Goal: Information Seeking & Learning: Learn about a topic

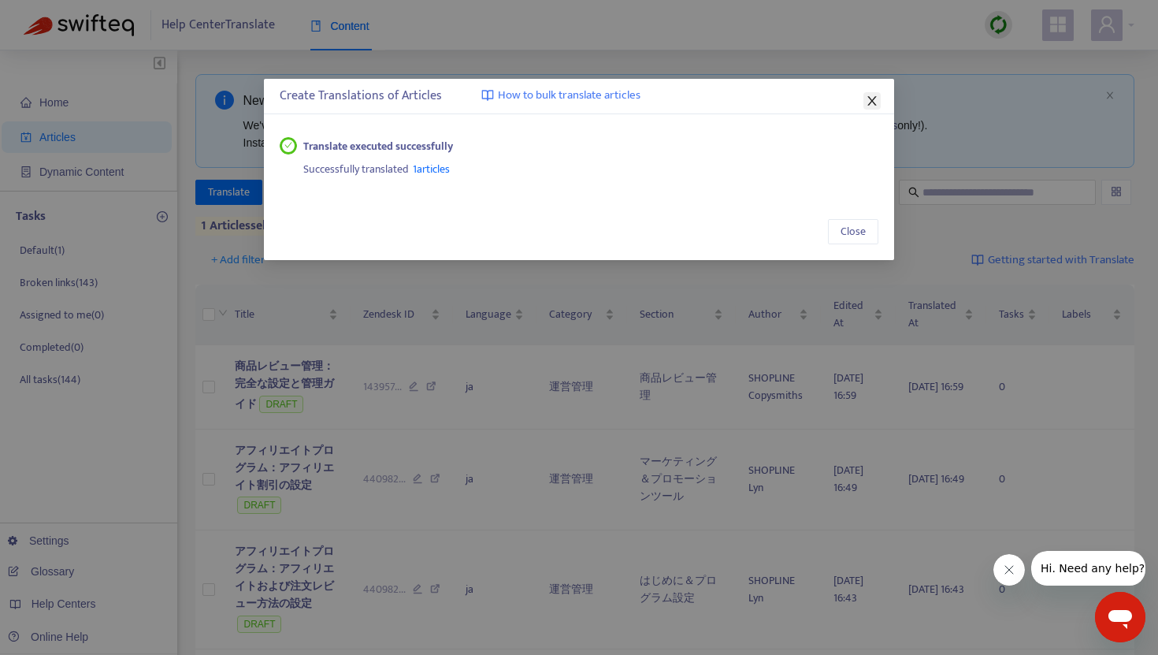
click at [879, 99] on span "Close" at bounding box center [872, 101] width 17 height 13
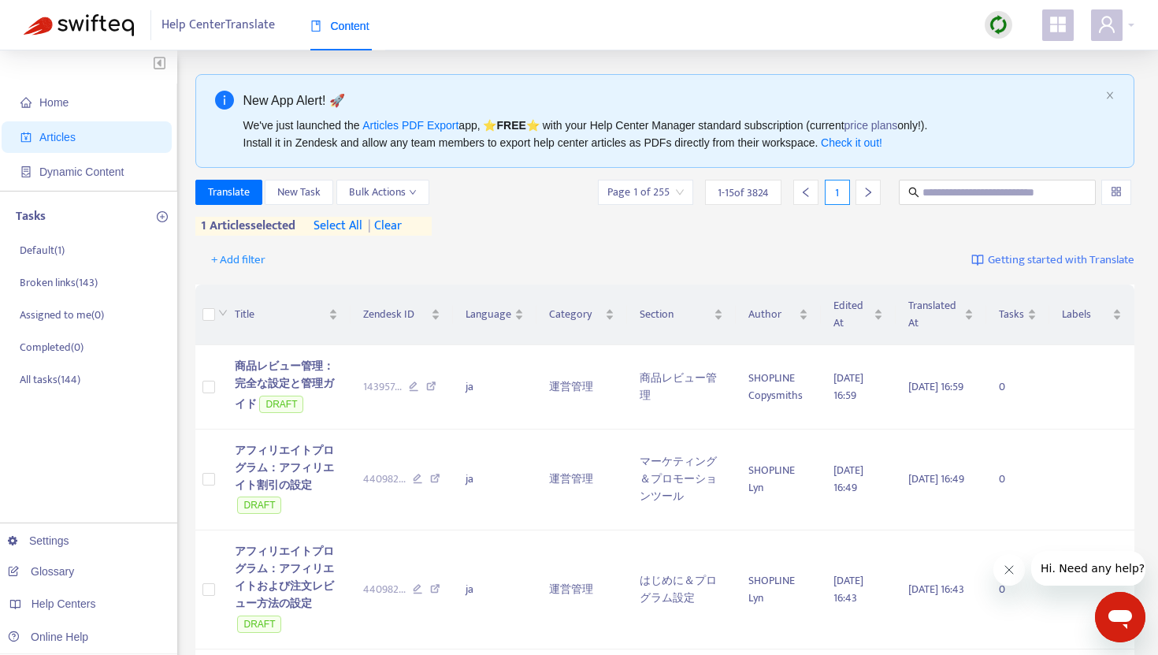
click at [395, 225] on span "| clear" at bounding box center [381, 226] width 39 height 19
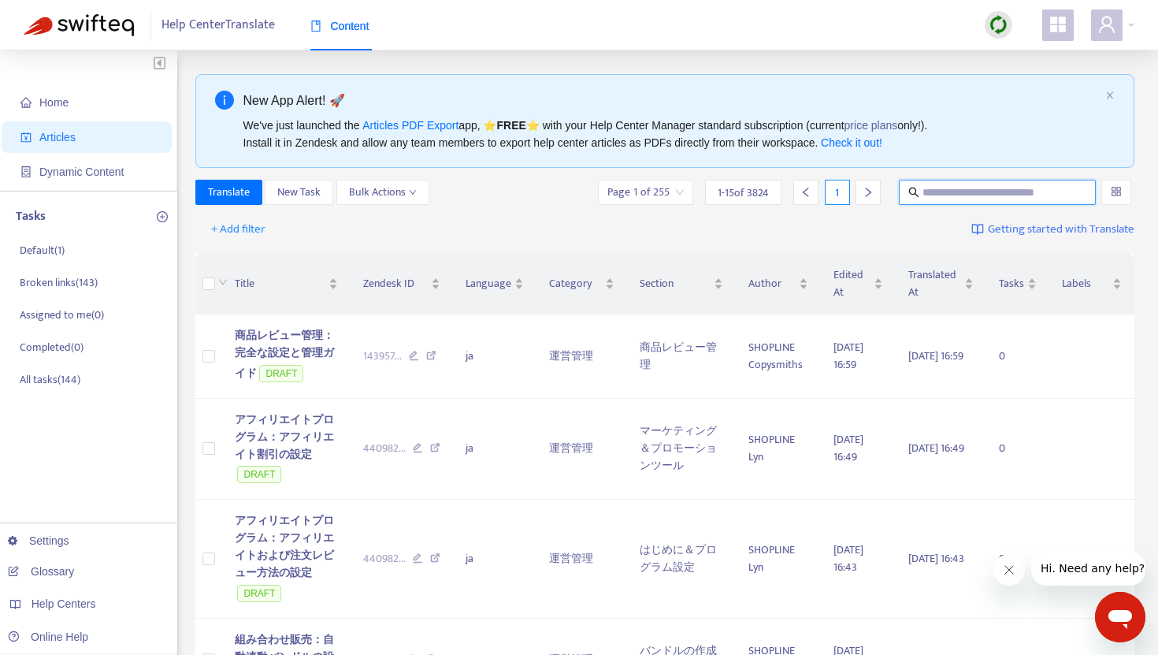
click at [948, 191] on input "text" at bounding box center [998, 192] width 151 height 17
paste input "**********"
type input "**********"
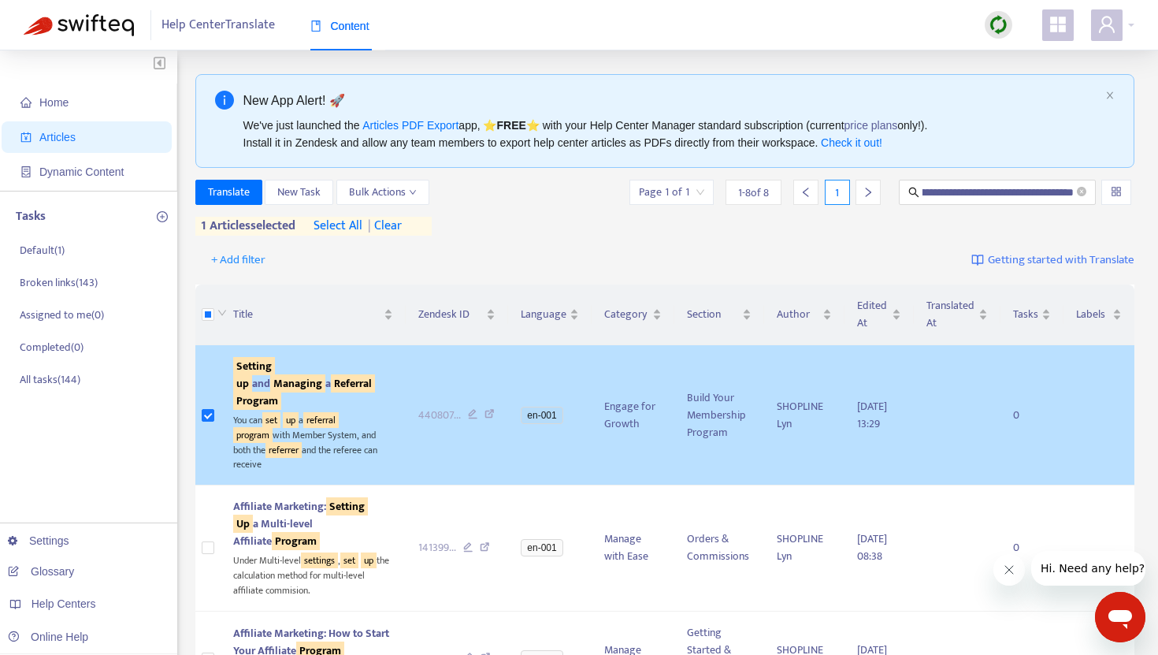
scroll to position [0, 0]
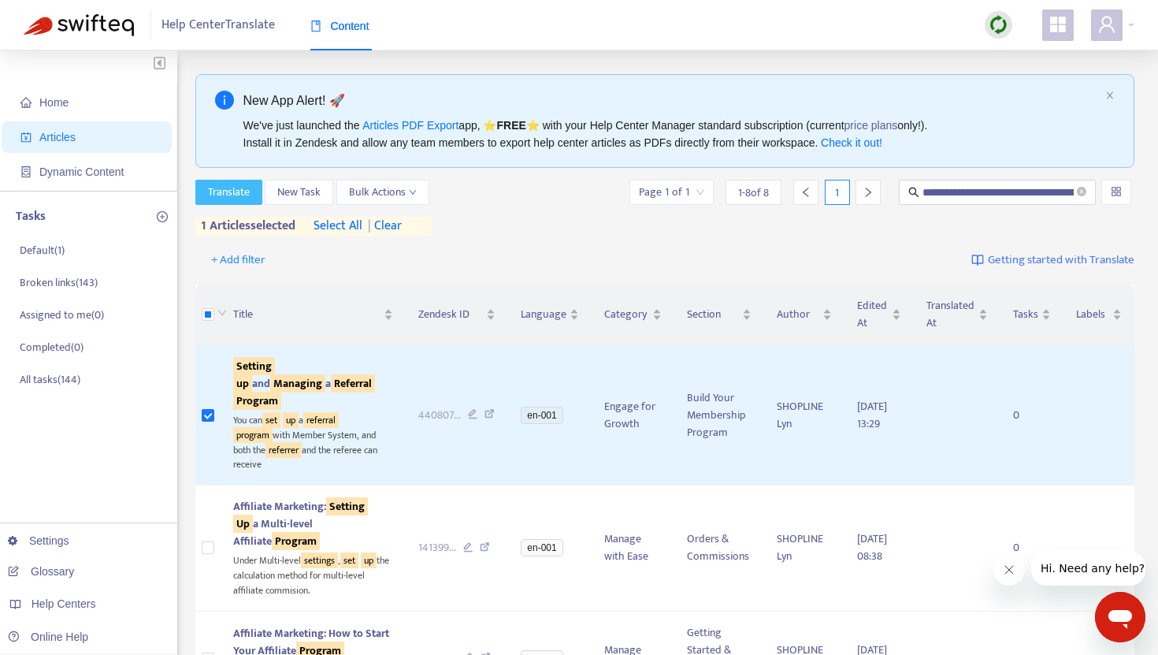
click at [247, 196] on span "Translate" at bounding box center [229, 192] width 42 height 17
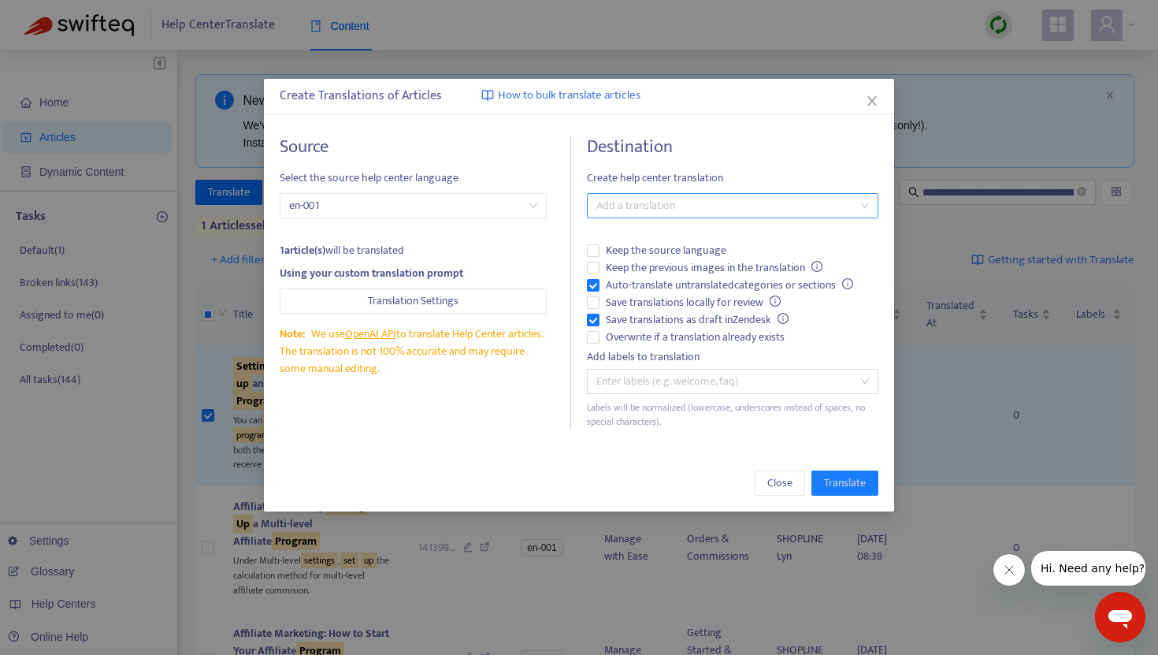
click at [631, 212] on div at bounding box center [725, 205] width 268 height 19
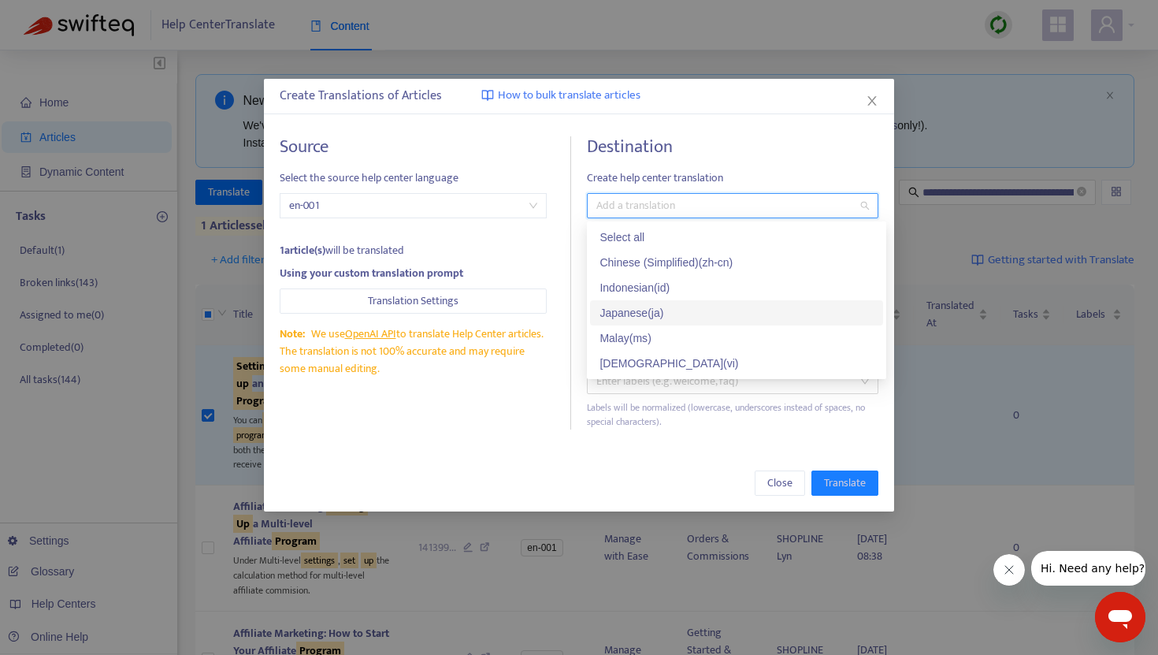
click at [638, 307] on div "Japanese ( ja )" at bounding box center [737, 312] width 274 height 17
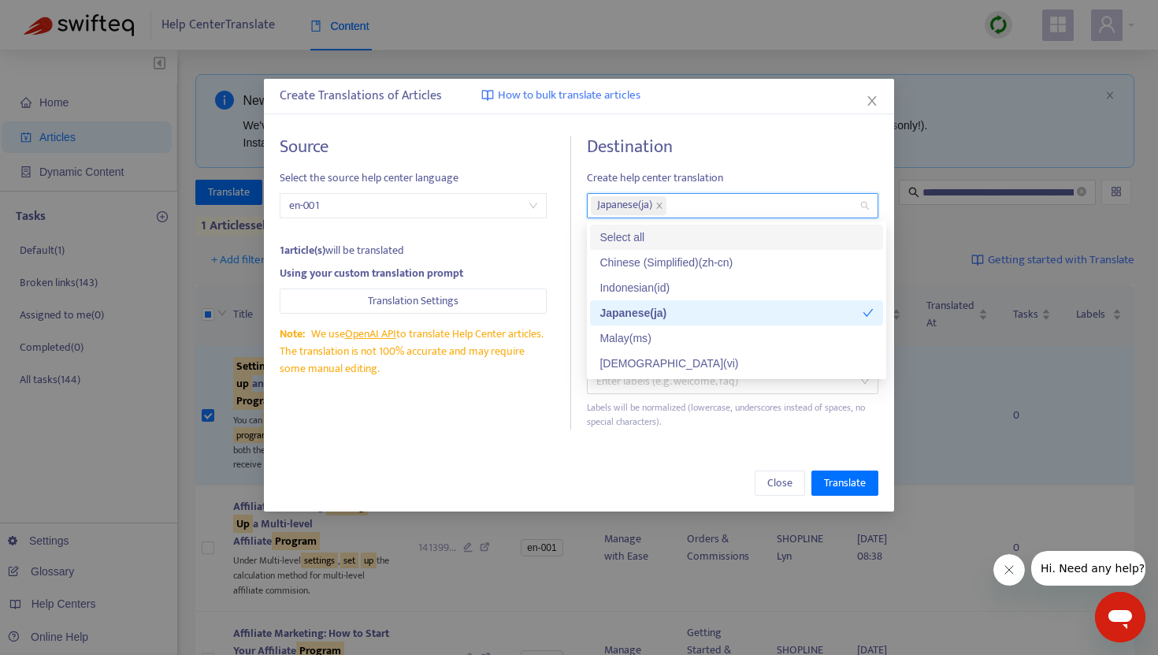
click at [723, 150] on h4 "Destination" at bounding box center [733, 146] width 292 height 21
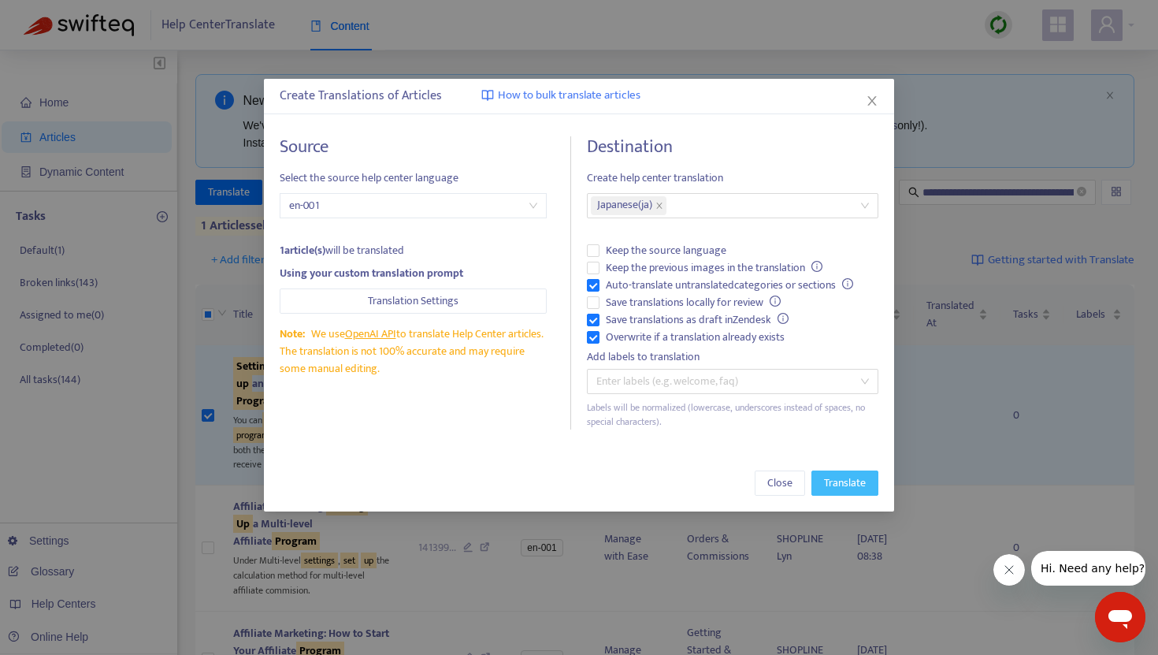
click at [835, 478] on span "Translate" at bounding box center [845, 482] width 42 height 17
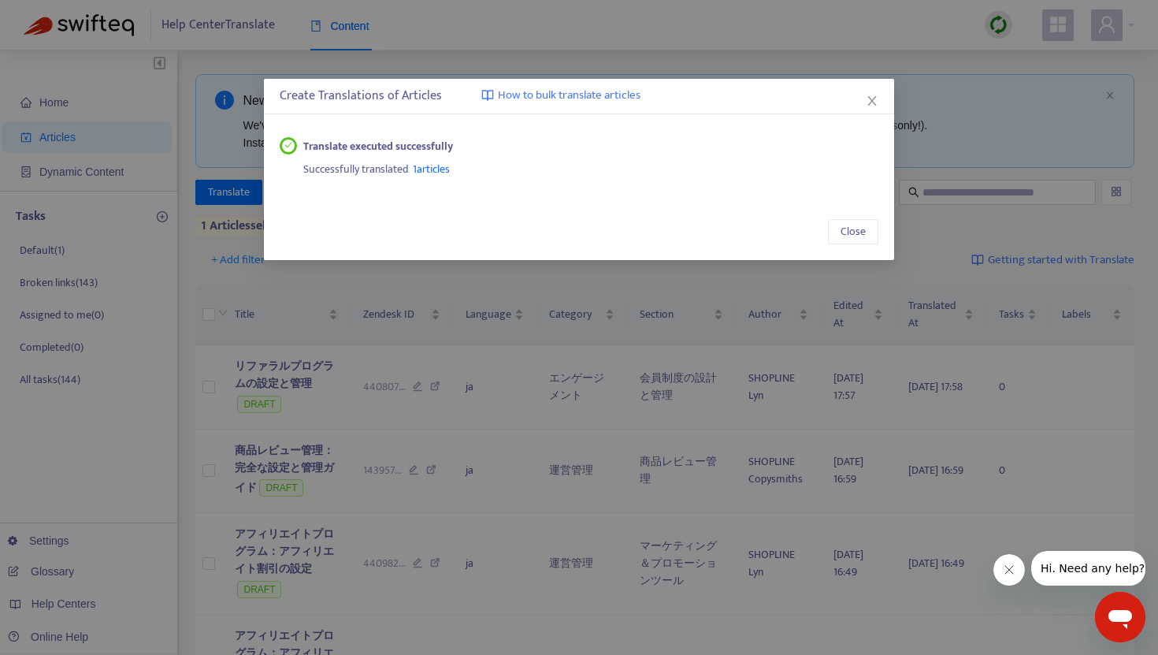
click at [441, 170] on span "1 articles" at bounding box center [431, 169] width 37 height 18
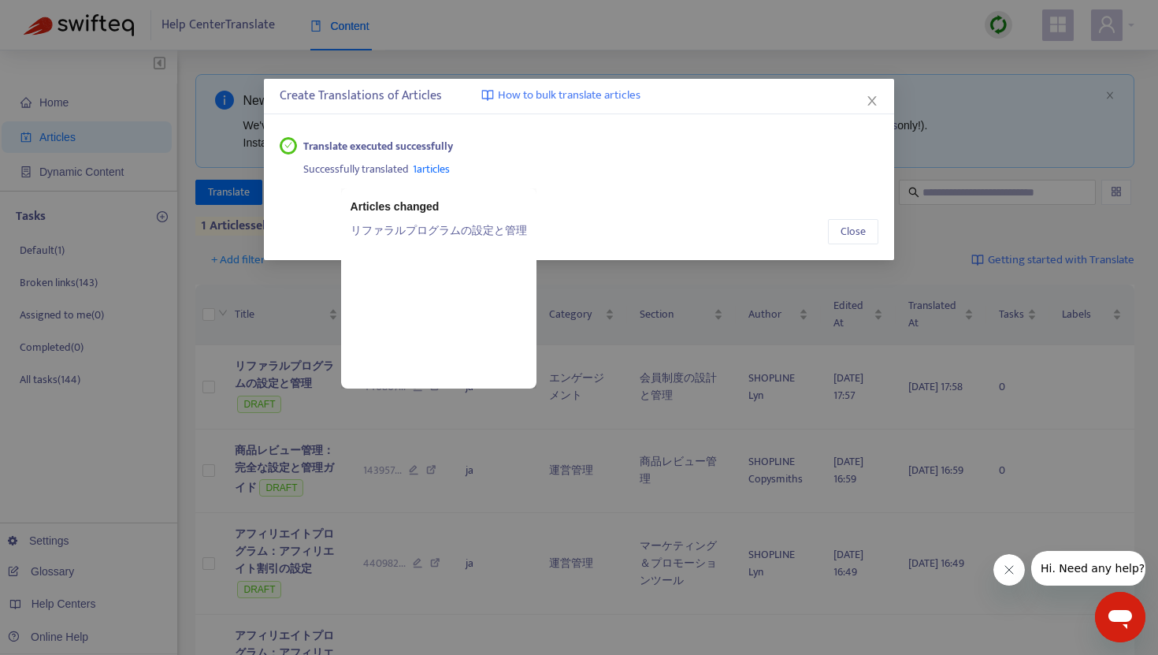
click at [437, 227] on link "リファラルプログラムの設定と管理" at bounding box center [439, 229] width 177 height 17
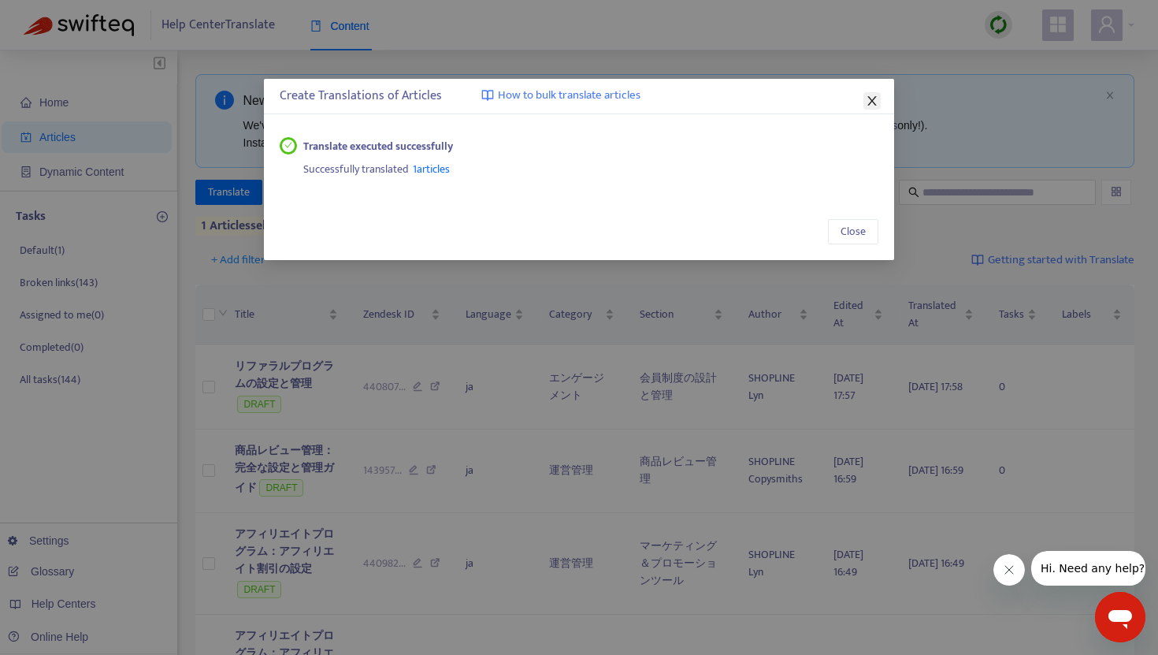
click at [873, 100] on icon "close" at bounding box center [872, 101] width 13 height 13
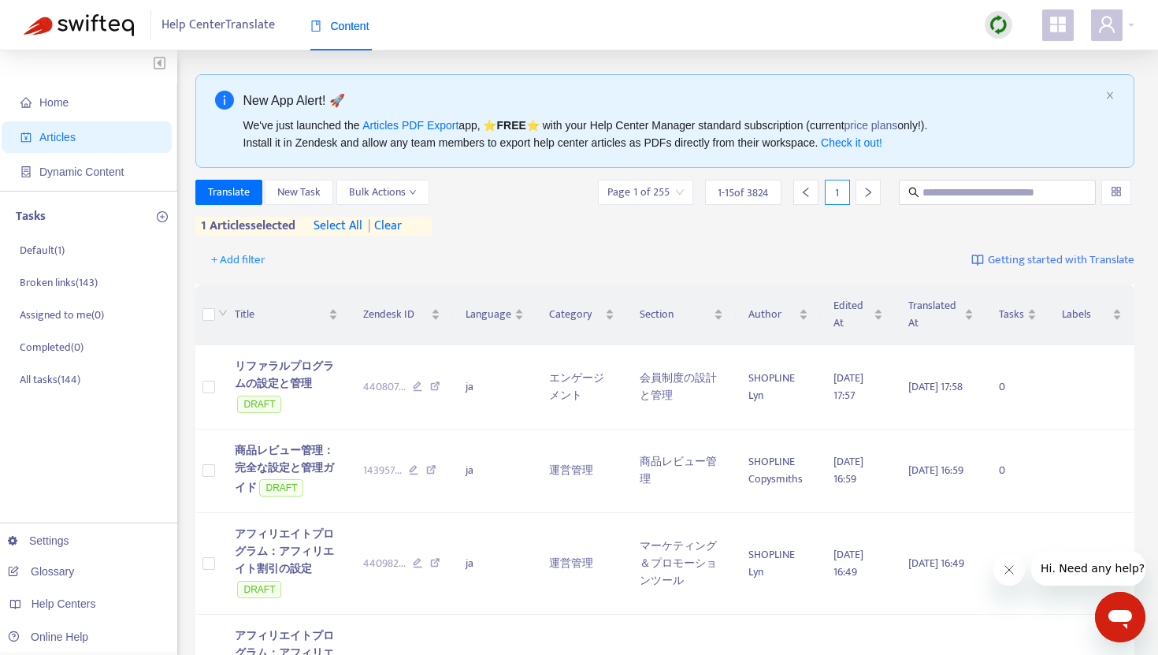
click at [396, 224] on span "| clear" at bounding box center [381, 226] width 39 height 19
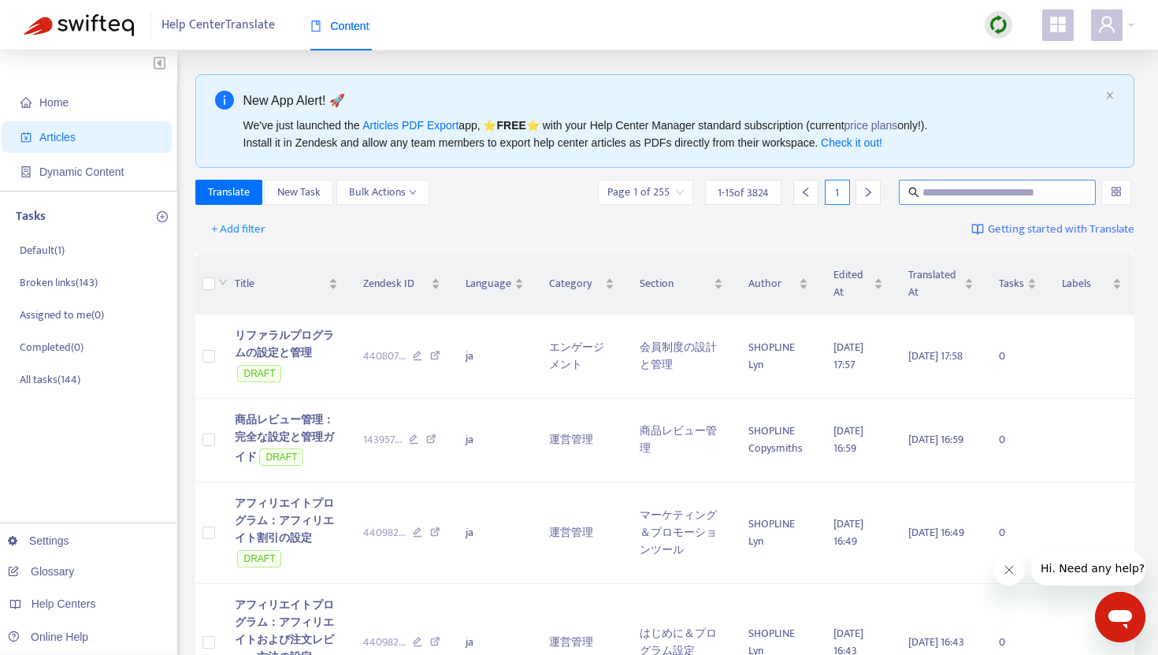
click at [980, 197] on input "text" at bounding box center [998, 192] width 151 height 17
paste input "**********"
type input "**********"
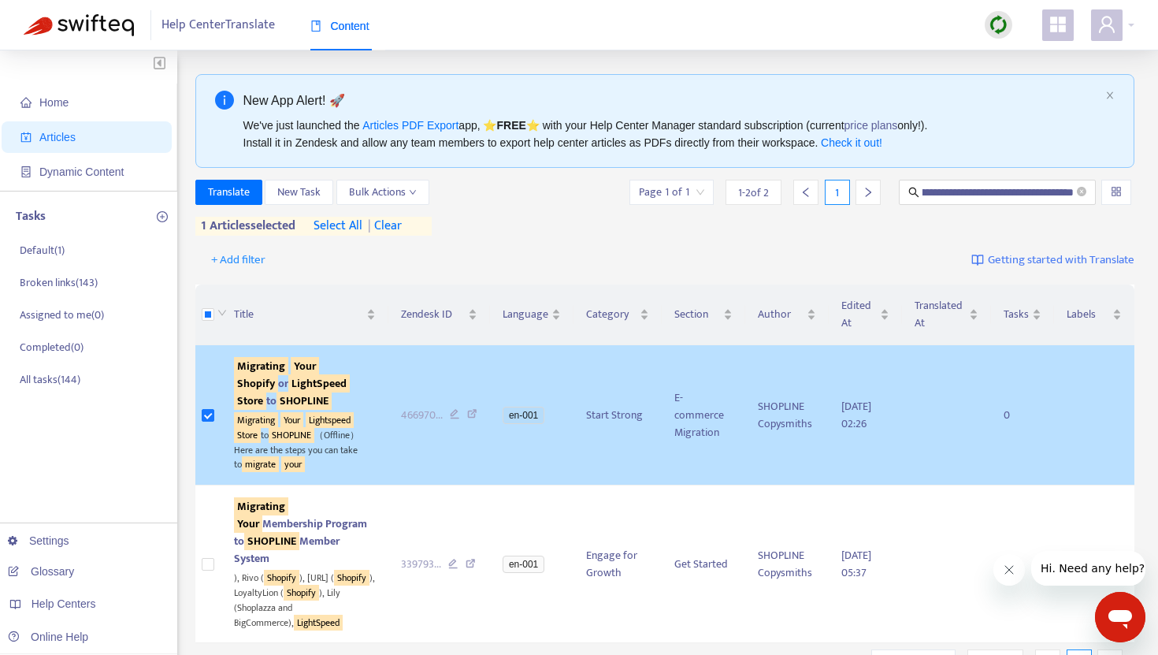
scroll to position [0, 0]
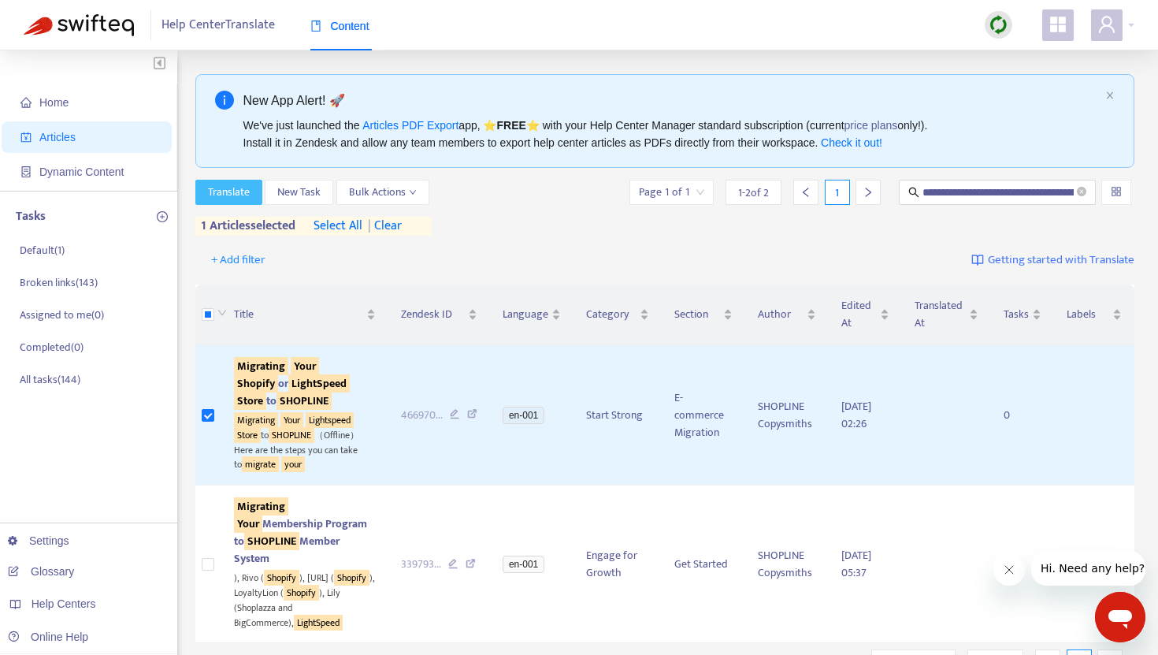
click at [236, 191] on span "Translate" at bounding box center [229, 192] width 42 height 17
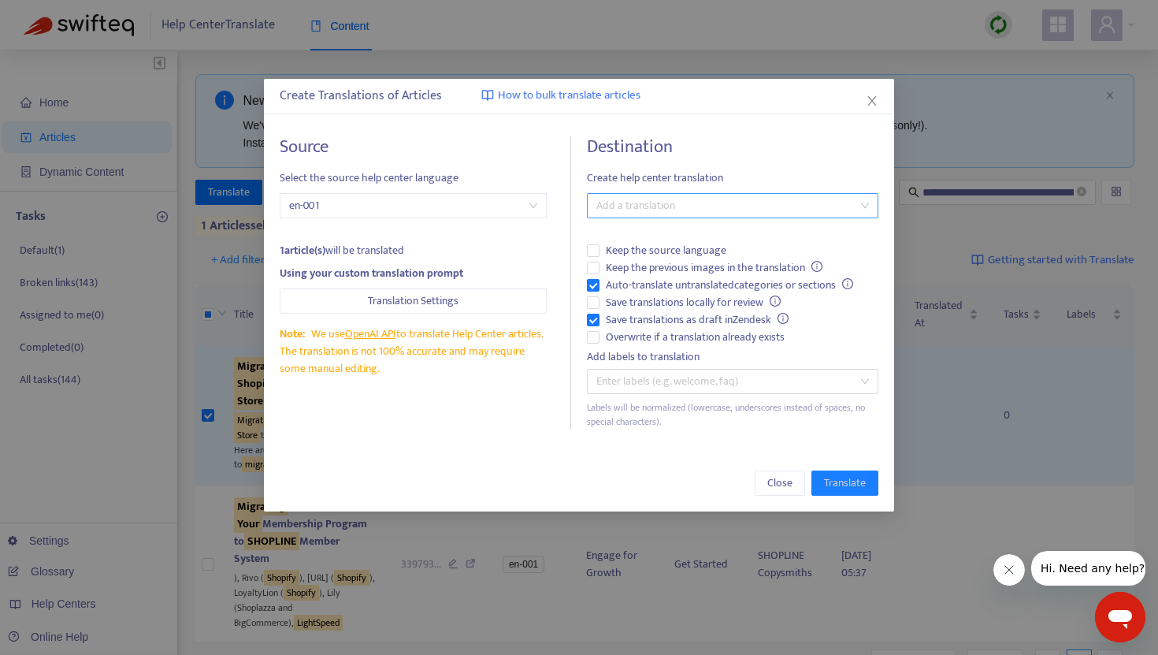
click at [653, 210] on div at bounding box center [725, 205] width 268 height 19
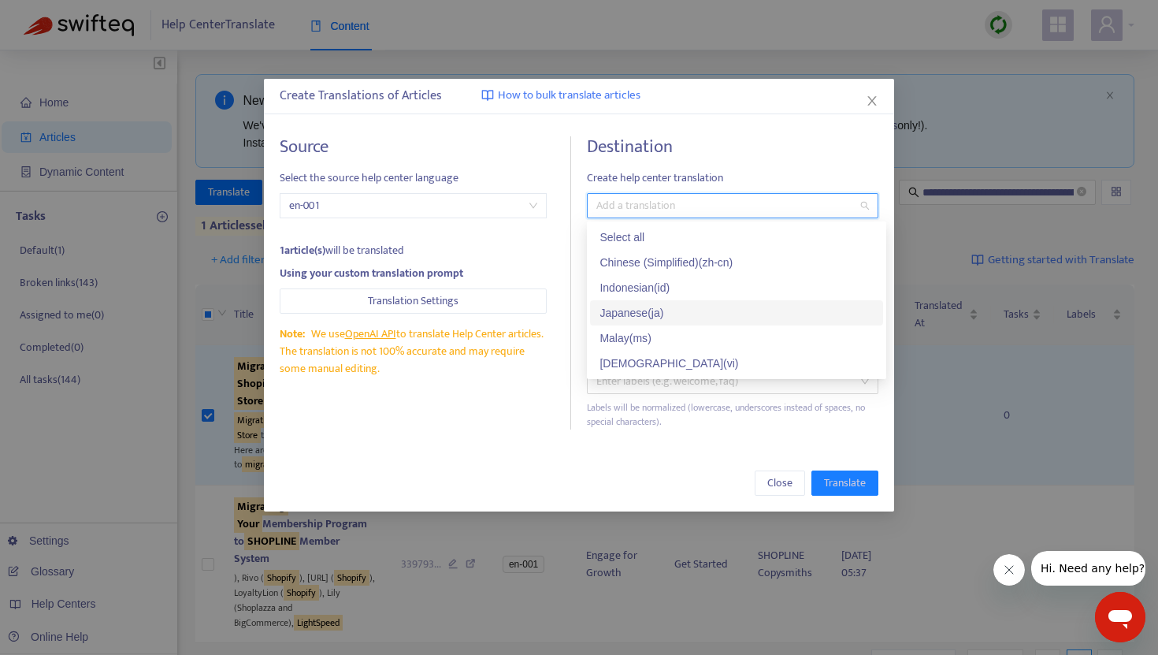
click at [623, 317] on div "Japanese ( ja )" at bounding box center [737, 312] width 274 height 17
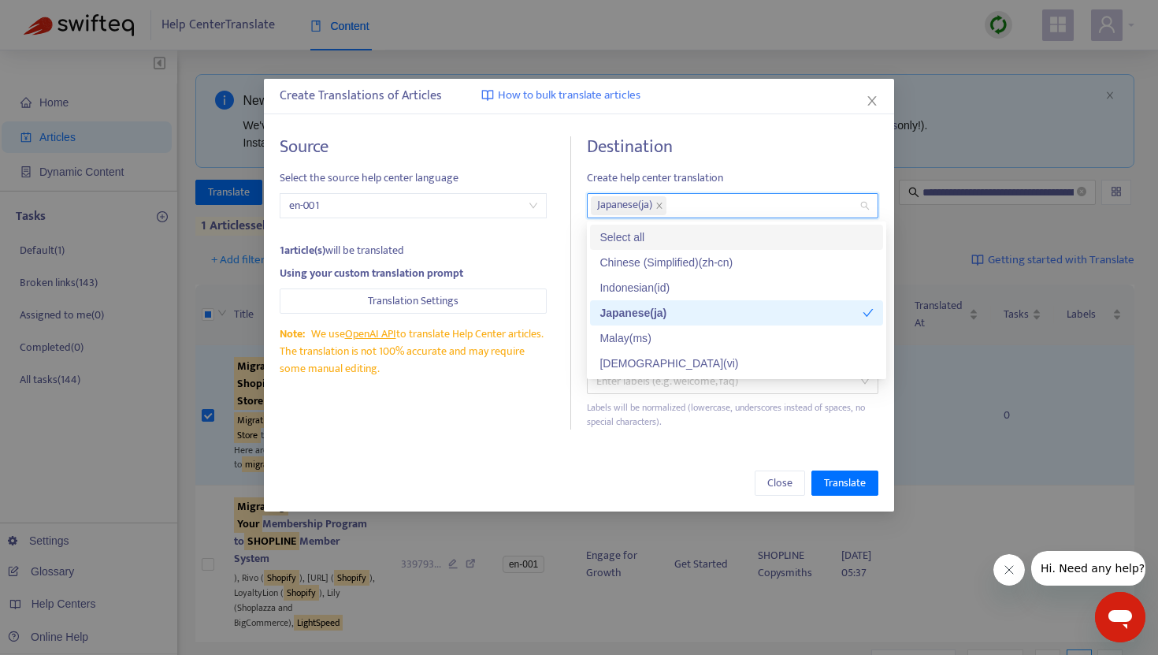
click at [735, 154] on h4 "Destination" at bounding box center [733, 146] width 292 height 21
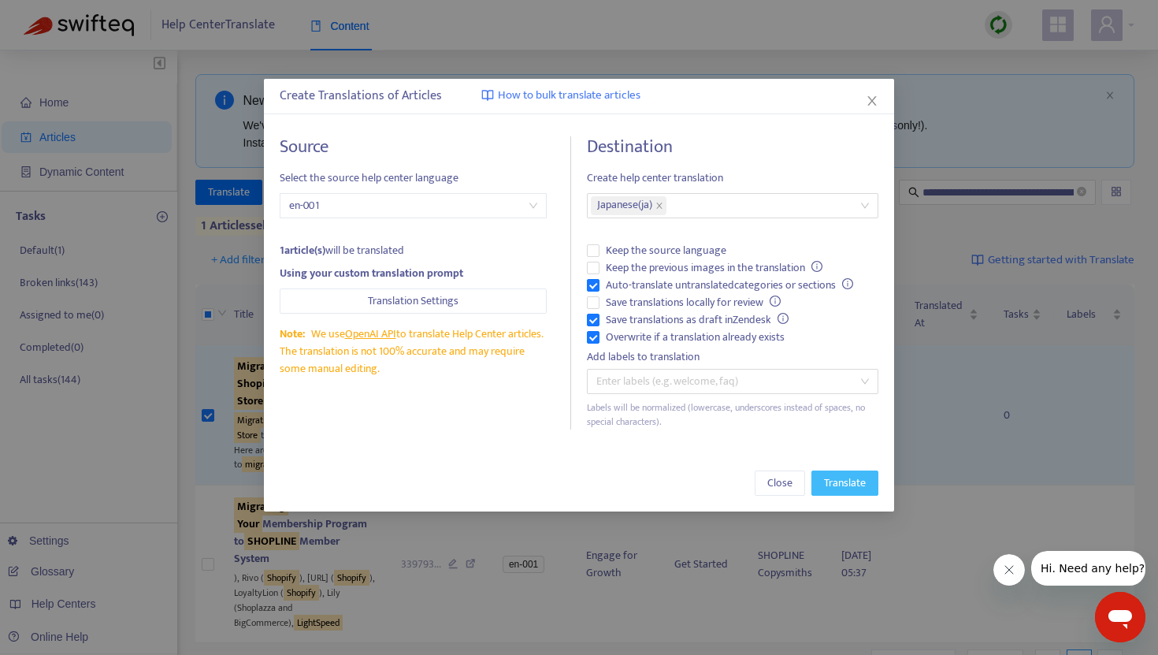
click at [837, 476] on span "Translate" at bounding box center [845, 482] width 42 height 17
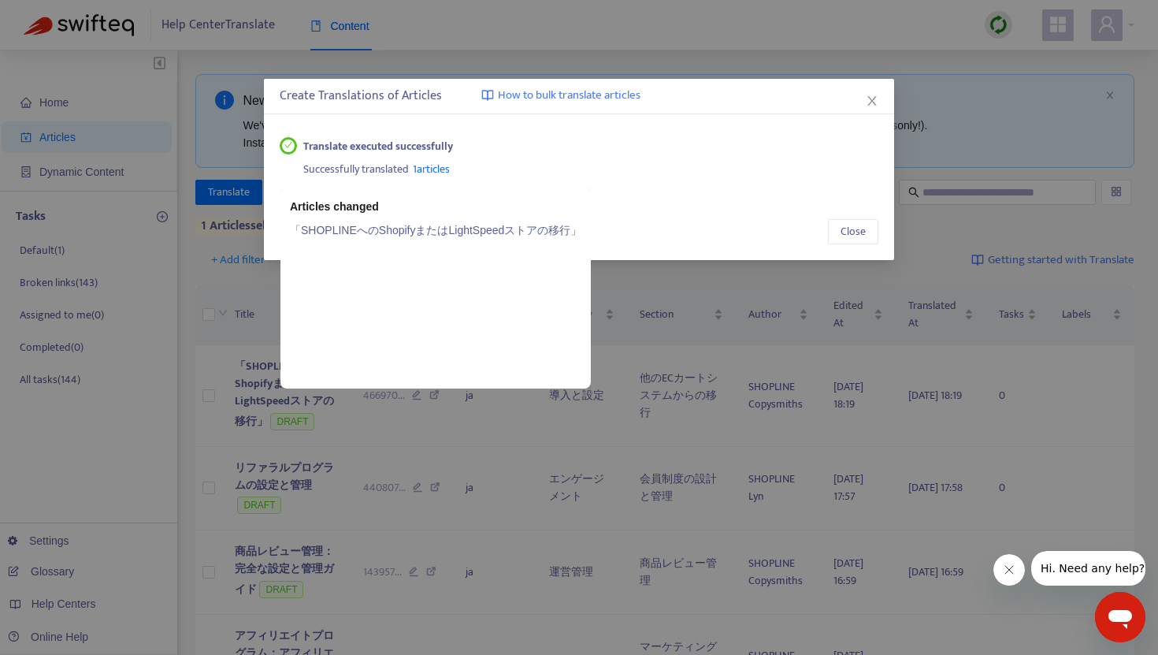
click at [435, 167] on span "1 articles" at bounding box center [431, 169] width 37 height 18
click at [422, 230] on link "「SHOPLINEへのShopifyまたはLightSpeedストアの移行」" at bounding box center [436, 229] width 292 height 17
